Goal: Task Accomplishment & Management: Manage account settings

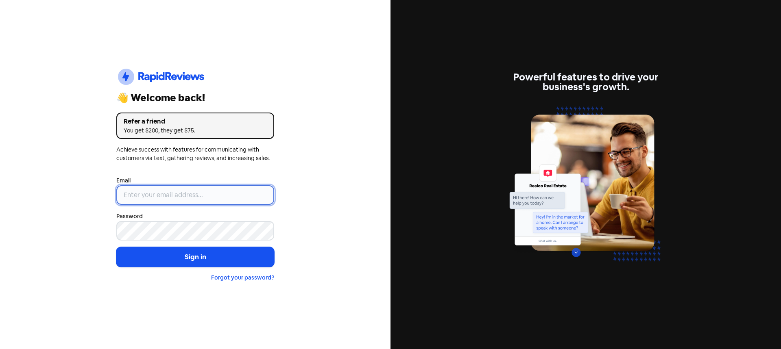
click at [167, 196] on input "email" at bounding box center [195, 195] width 158 height 20
paste input "[EMAIL_ADDRESS][DOMAIN_NAME]"
type input "[EMAIL_ADDRESS][DOMAIN_NAME]"
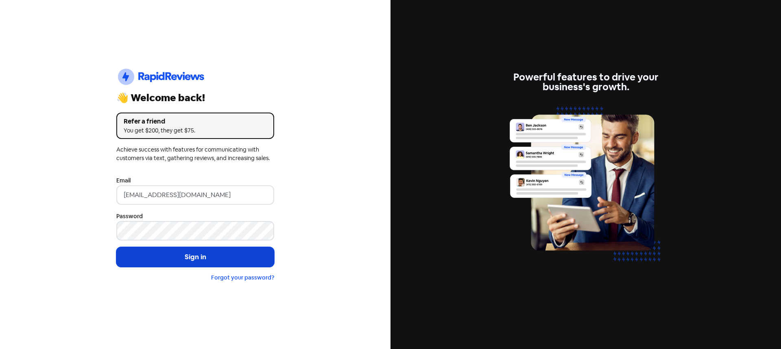
click at [179, 257] on button "Sign in" at bounding box center [195, 257] width 158 height 20
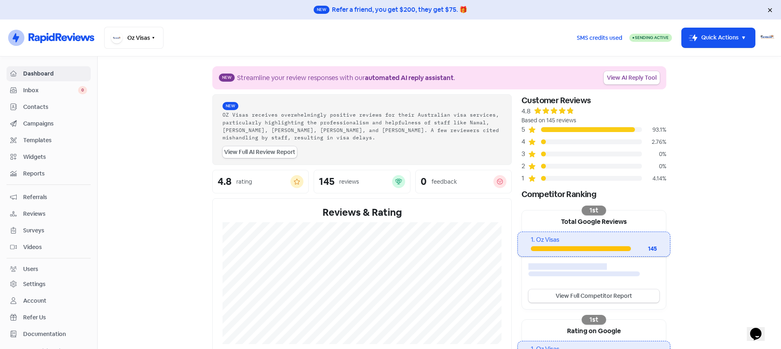
click at [32, 284] on div "Settings" at bounding box center [34, 284] width 22 height 9
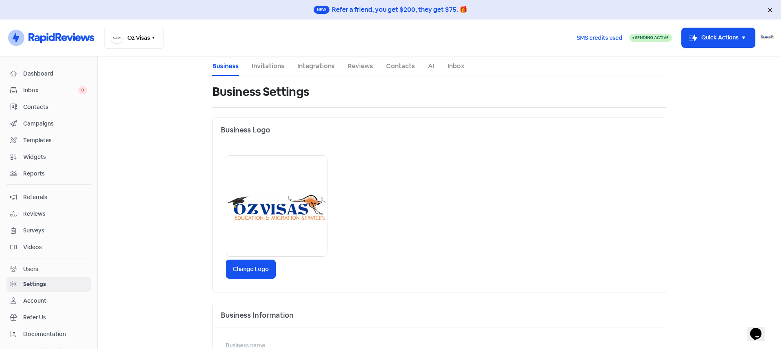
click at [272, 67] on link "Invitations" at bounding box center [268, 66] width 33 height 10
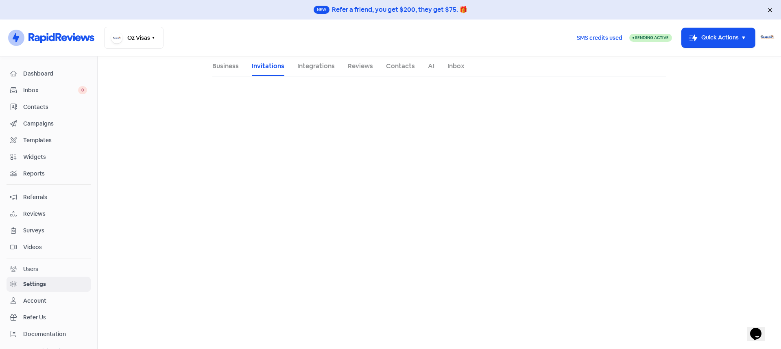
select select "Australia/Melbourne"
select select "AU"
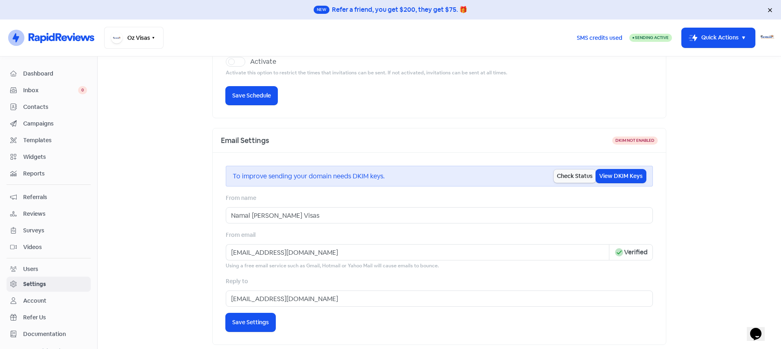
scroll to position [163, 0]
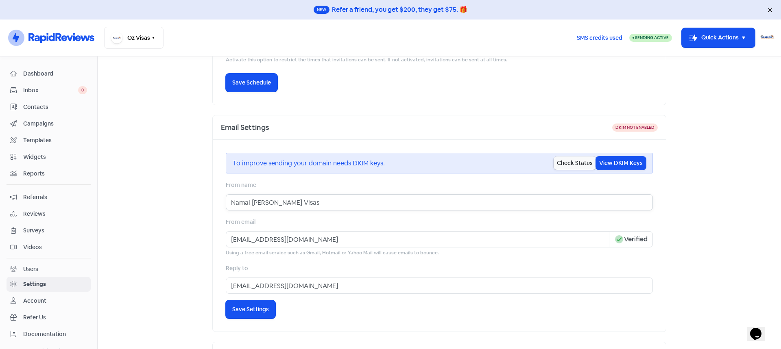
click at [276, 202] on input "Namal Fernando- Oz Visas" at bounding box center [439, 202] width 427 height 16
click at [313, 203] on input "Namal Fernando - Oz Visas" at bounding box center [439, 202] width 427 height 16
type input "Namal Fernando - Oz Visas Pty Ltd"
click at [259, 310] on span "Save Settings" at bounding box center [250, 309] width 37 height 9
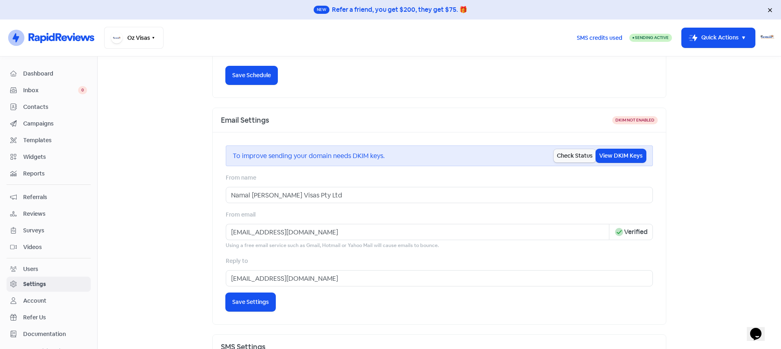
scroll to position [179, 0]
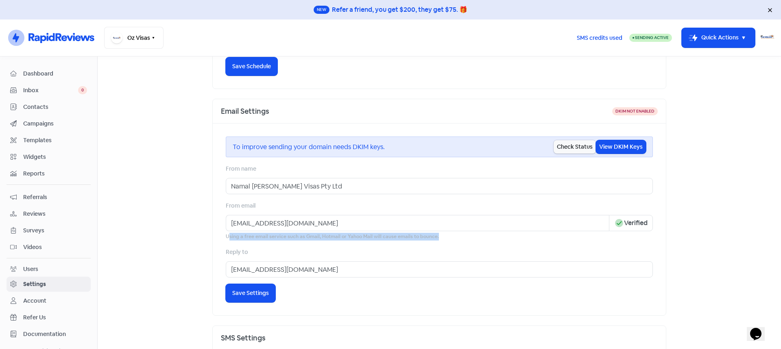
drag, startPoint x: 430, startPoint y: 239, endPoint x: 225, endPoint y: 238, distance: 204.9
click at [226, 238] on small "Using a free email service such as Gmail, Hotmail or Yahoo Mail will cause emai…" at bounding box center [439, 237] width 427 height 8
click at [304, 225] on input "ozvisasmel1@gmail.com" at bounding box center [417, 223] width 383 height 16
click at [270, 225] on input "ozvisasmel1@gmail.com" at bounding box center [417, 223] width 383 height 16
click at [303, 226] on input "ozvisasmel1@gmail.com" at bounding box center [417, 223] width 383 height 16
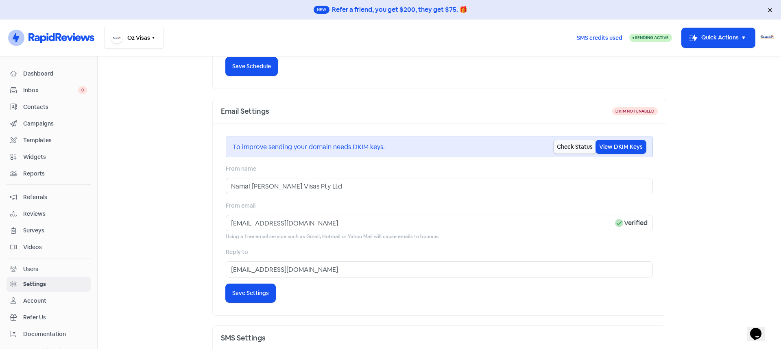
click at [157, 37] on button "Oz Visas" at bounding box center [133, 38] width 59 height 22
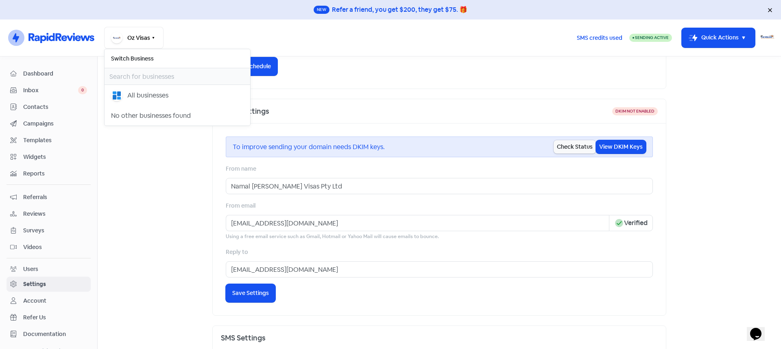
click at [146, 164] on main "Business Invitations Integrations Reviews Contacts AI Inbox Invitation Settings…" at bounding box center [439, 203] width 683 height 293
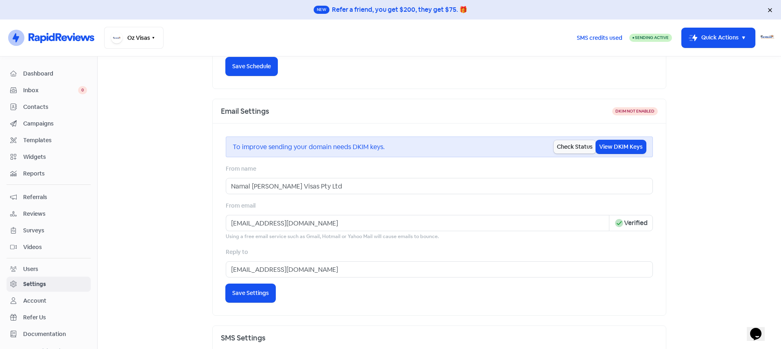
scroll to position [12, 0]
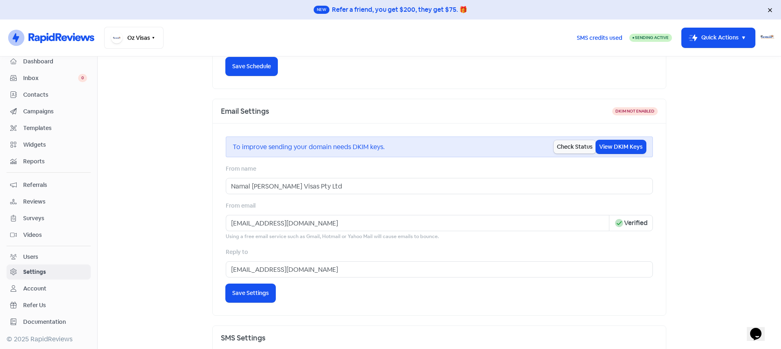
click at [36, 287] on div "Account" at bounding box center [34, 289] width 23 height 9
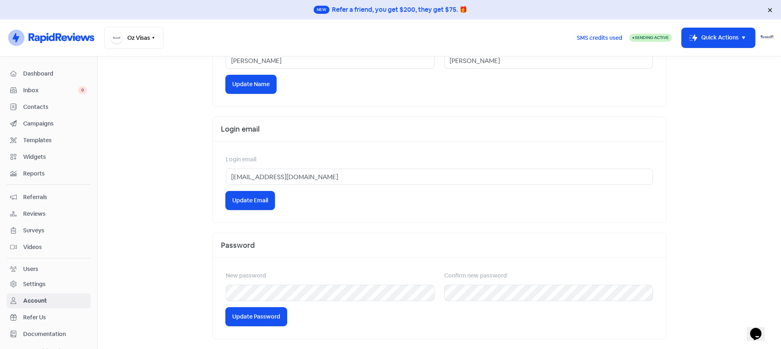
click at [46, 72] on span "Dashboard" at bounding box center [55, 74] width 64 height 9
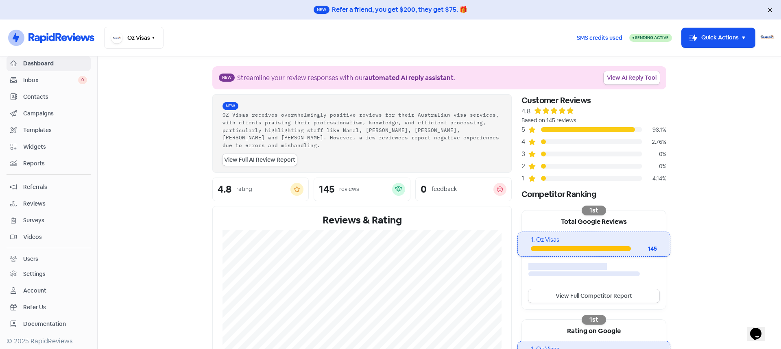
scroll to position [12, 0]
click at [46, 319] on span "Documentation" at bounding box center [55, 322] width 64 height 9
click at [768, 37] on img at bounding box center [767, 37] width 15 height 15
click at [29, 270] on div "Settings" at bounding box center [34, 272] width 22 height 9
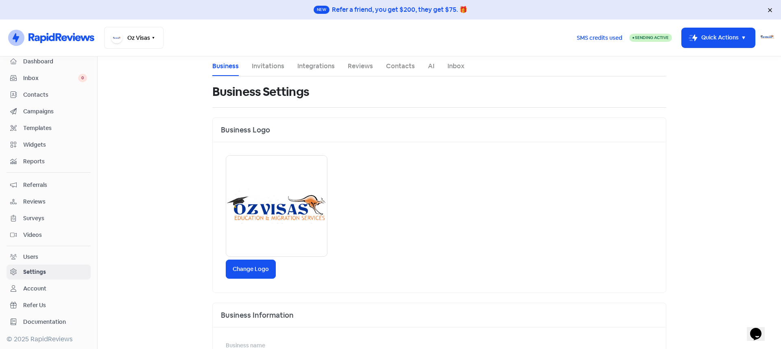
click at [31, 288] on div "Account" at bounding box center [34, 289] width 23 height 9
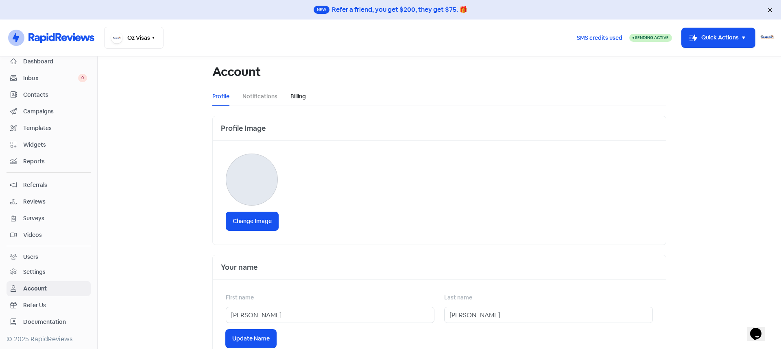
click at [291, 95] on link "Billing" at bounding box center [297, 96] width 15 height 9
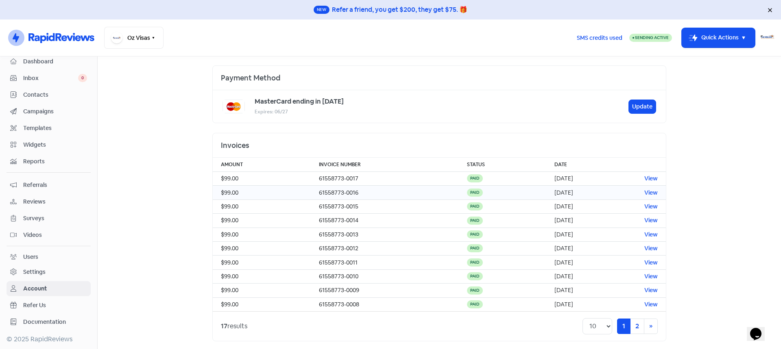
scroll to position [52, 0]
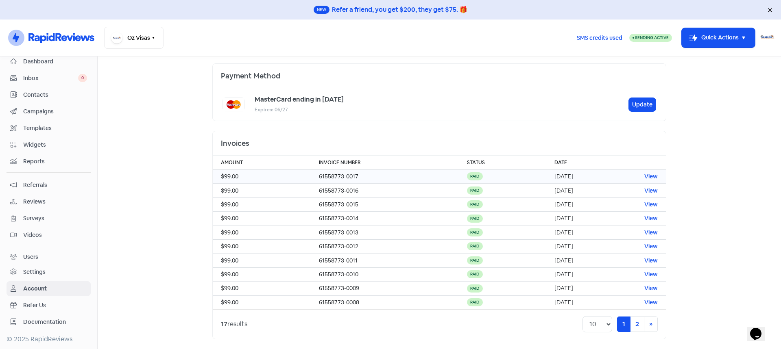
drag, startPoint x: 559, startPoint y: 177, endPoint x: 534, endPoint y: 176, distance: 24.8
click at [546, 176] on td "8 Nov, 2023" at bounding box center [591, 177] width 90 height 14
click at [635, 324] on link "2" at bounding box center [637, 324] width 14 height 15
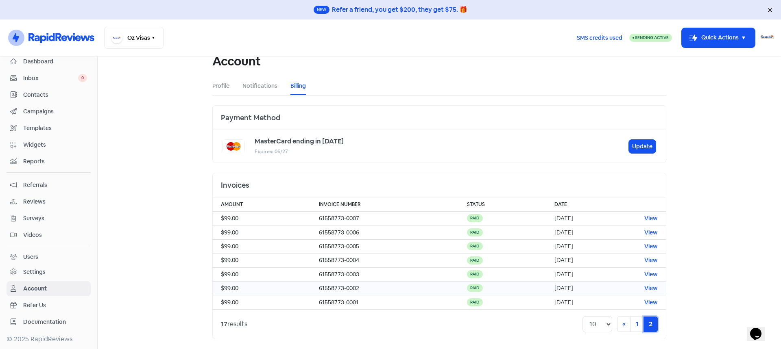
scroll to position [11, 0]
click at [631, 324] on link "1" at bounding box center [636, 324] width 13 height 15
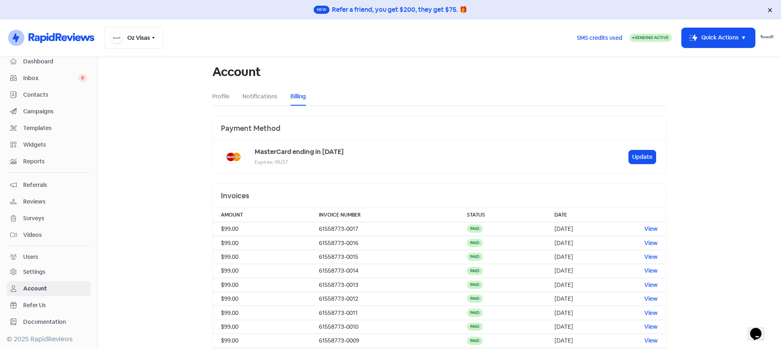
click at [546, 212] on th "Date" at bounding box center [591, 215] width 90 height 14
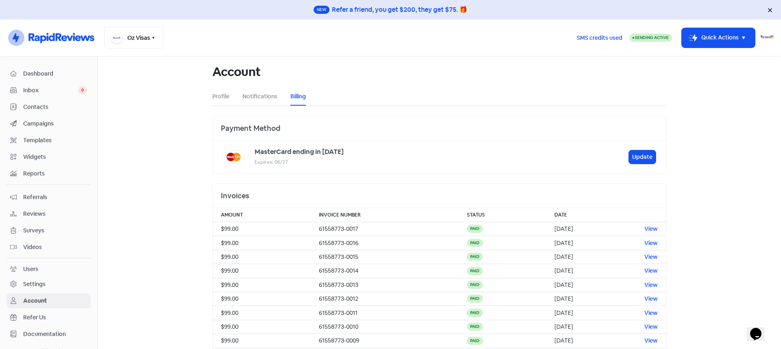
click at [66, 68] on link "Dashboard" at bounding box center [49, 73] width 84 height 15
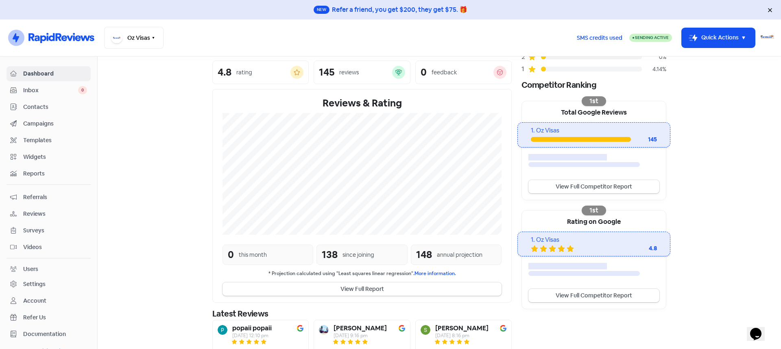
scroll to position [170, 0]
